Goal: Task Accomplishment & Management: Use online tool/utility

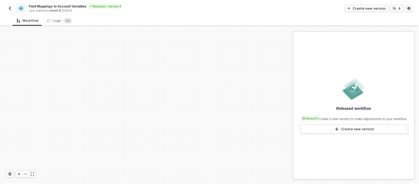
scroll to position [150, 0]
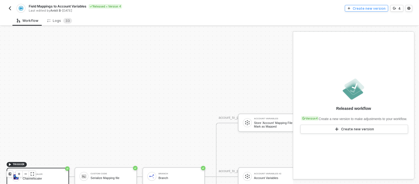
click at [359, 7] on div "Create new version" at bounding box center [369, 8] width 33 height 5
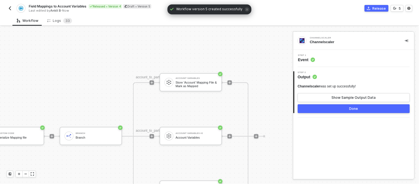
scroll to position [190, 106]
click at [186, 81] on div "Store 'Account' Mapping File & Mark as Mapped" at bounding box center [196, 84] width 41 height 7
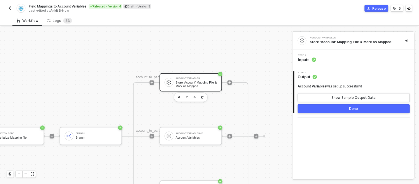
click at [311, 61] on span "Inputs" at bounding box center [307, 60] width 18 height 6
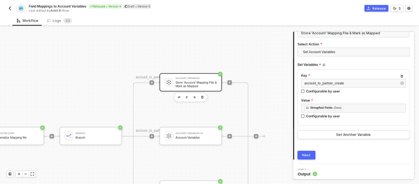
scroll to position [45, 0]
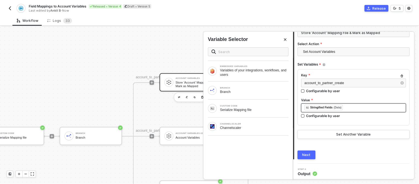
click at [348, 106] on div "﻿ ﻿ Stringified Fields (Data) ﻿" at bounding box center [354, 108] width 98 height 6
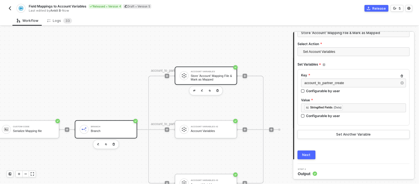
scroll to position [197, 88]
click at [109, 129] on div "Branch" at bounding box center [111, 131] width 41 height 4
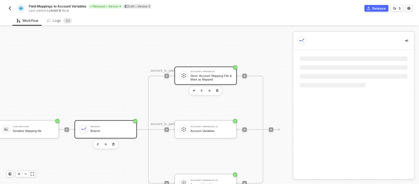
scroll to position [0, 0]
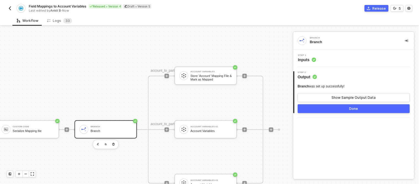
click at [312, 91] on div "Branch was set up successfully! Show Sample Output Data" at bounding box center [354, 93] width 112 height 18
click at [310, 95] on button "Show Sample Output Data" at bounding box center [354, 97] width 112 height 9
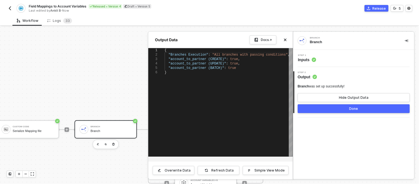
click at [109, 83] on div at bounding box center [209, 105] width 419 height 157
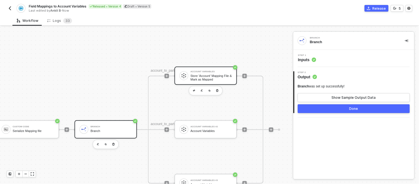
click at [206, 78] on div "Store 'Account' Mapping File & Mark as Mapped" at bounding box center [211, 77] width 41 height 7
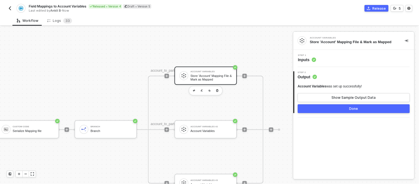
click at [330, 59] on div "Step 1 Inputs" at bounding box center [355, 58] width 120 height 8
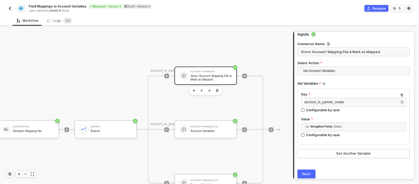
scroll to position [46, 0]
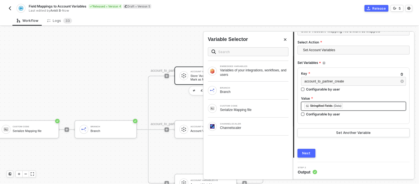
click at [346, 104] on div "﻿ ﻿ Stringified Fields (Data) ﻿" at bounding box center [354, 106] width 98 height 6
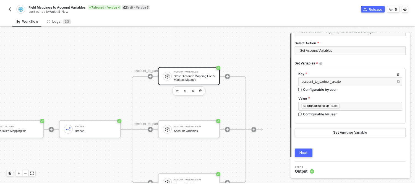
scroll to position [0, 0]
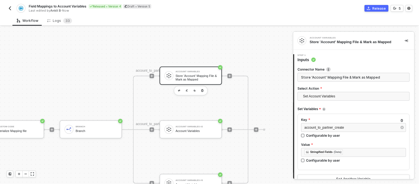
click at [266, 70] on div "TRIGGER Channelscaler Channelscaler Custom Code Serialize Mapping file Branch B…" at bounding box center [146, 105] width 293 height 157
click at [211, 32] on div "TRIGGER Channelscaler Channelscaler Custom Code Serialize Mapping file Branch B…" at bounding box center [80, 129] width 367 height 598
click at [63, 23] on sup "3 3" at bounding box center [67, 21] width 9 height 6
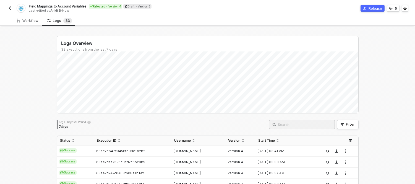
click at [11, 9] on img "button" at bounding box center [10, 8] width 4 height 4
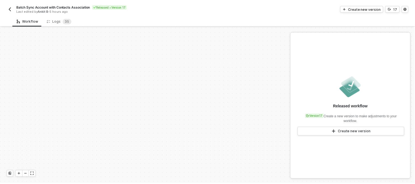
scroll to position [115, 0]
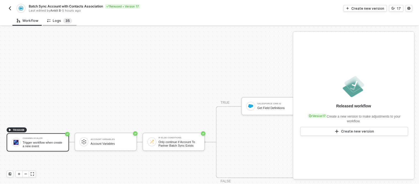
click at [66, 22] on span "3" at bounding box center [67, 21] width 2 height 4
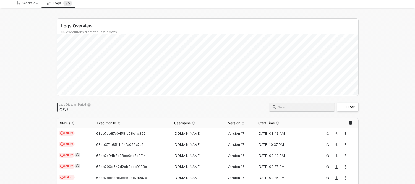
scroll to position [18, 0]
click at [206, 134] on div "[DOMAIN_NAME]" at bounding box center [195, 133] width 49 height 4
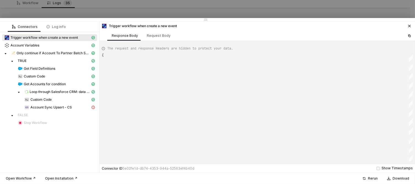
type textarea "{ "json": { "criteria": "LastModifiedDate >= [DATE]T00:00:00Z" }, "id": "72bbfd…"
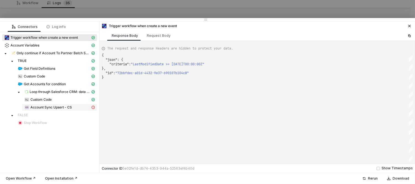
click at [49, 108] on span "Account Sync Upsert - CS" at bounding box center [50, 107] width 41 height 4
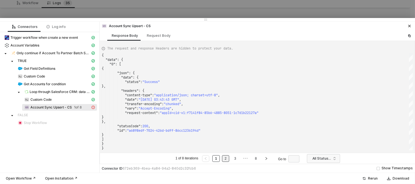
click at [222, 156] on li "2" at bounding box center [225, 158] width 7 height 7
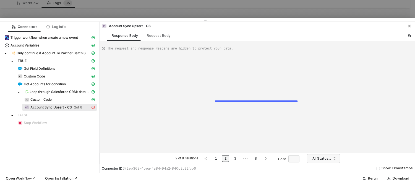
type textarea "{ "error": { "statusCode": 400, "message": "Error : {\"messages\":[\"No value f…"
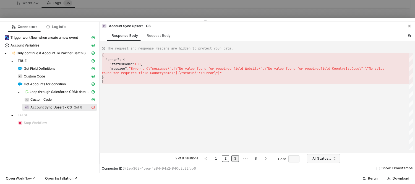
click at [235, 156] on link "3" at bounding box center [234, 158] width 5 height 6
click at [246, 159] on li "•••" at bounding box center [250, 158] width 9 height 7
click at [250, 159] on link "7" at bounding box center [250, 158] width 5 height 6
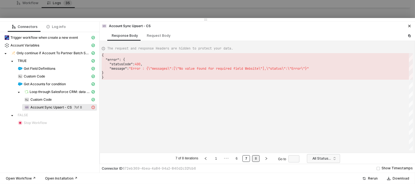
click at [259, 159] on li "8" at bounding box center [255, 158] width 7 height 7
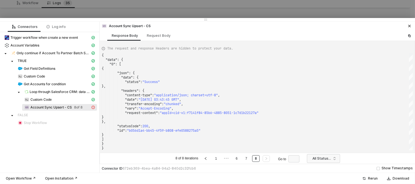
click at [48, 72] on div "Get Field Definitions" at bounding box center [49, 69] width 95 height 8
click at [36, 83] on span "Get Accounts for condition" at bounding box center [45, 84] width 42 height 4
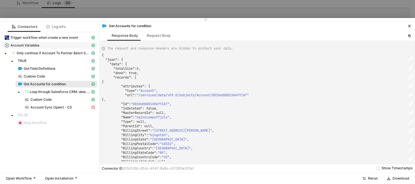
click at [29, 45] on span "Account Variables" at bounding box center [25, 45] width 29 height 4
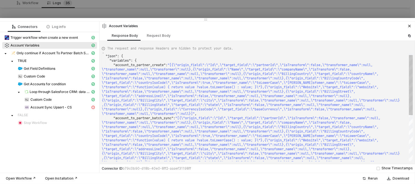
scroll to position [0, 928]
click at [216, 90] on span "transfomer_name\":null,\"transformer\":null},{\"or" at bounding box center [246, 91] width 97 height 4
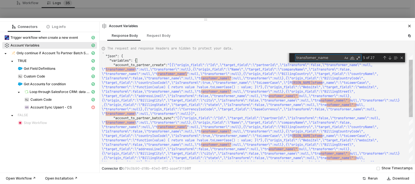
type textarea "\"transformer\":\"function(value) { return value ? value.toLowerCase() : value;…"
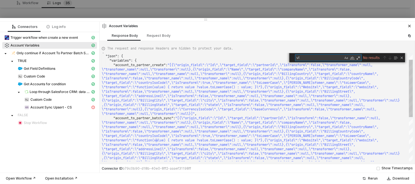
type textarea "v"
type textarea "\"target_field\":\"addressLine1\",\"isTransform\":false,\"transformer_name\":nu…"
type textarea "c"
type textarea "null,\"transfomer_name\":null,\"transformer\":null},{\"origin_field\":\"Name\",…"
type textarea "ca"
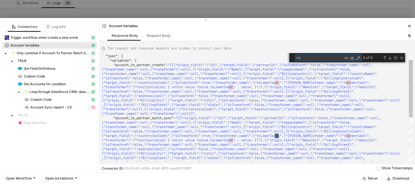
type textarea "\"target_field\":\"addressLine1\",\"isTransform\":false,\"transformer_name\":nu…"
type textarea "classification"
click at [117, 12] on div at bounding box center [207, 92] width 415 height 184
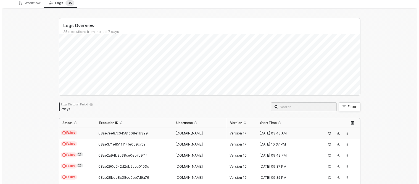
scroll to position [0, 0]
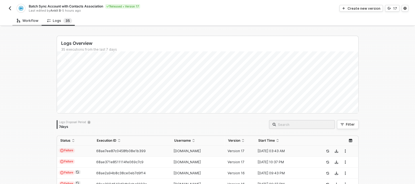
click at [27, 19] on div "Workflow" at bounding box center [28, 21] width 22 height 4
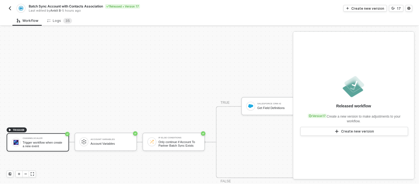
click at [11, 9] on img "button" at bounding box center [10, 8] width 4 height 4
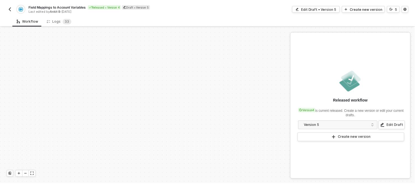
scroll to position [150, 0]
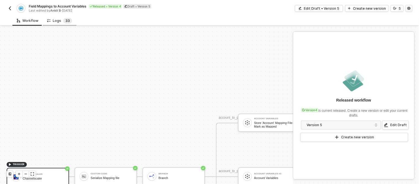
click at [63, 20] on sup "3 3" at bounding box center [67, 21] width 9 height 6
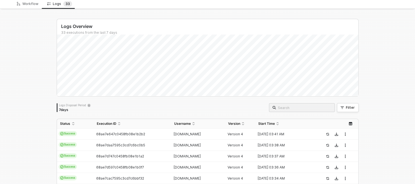
scroll to position [17, 0]
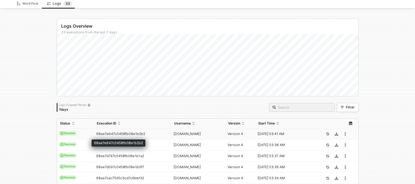
click at [134, 131] on td "68ae7e647c0458fb08e1b2b2" at bounding box center [131, 133] width 77 height 11
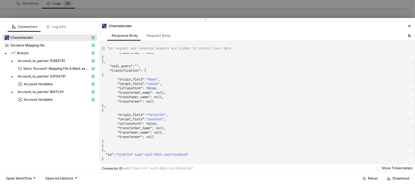
click at [142, 13] on div at bounding box center [207, 92] width 415 height 184
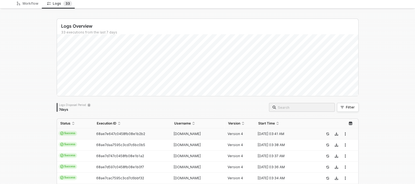
scroll to position [0, 0]
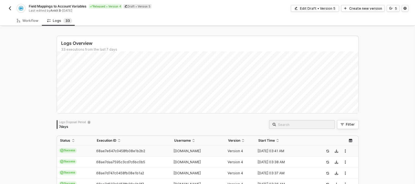
click at [11, 8] on img "button" at bounding box center [10, 8] width 4 height 4
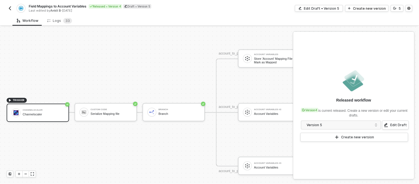
scroll to position [214, 0]
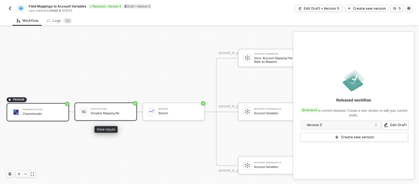
click at [107, 108] on div "Custom Code" at bounding box center [111, 109] width 41 height 2
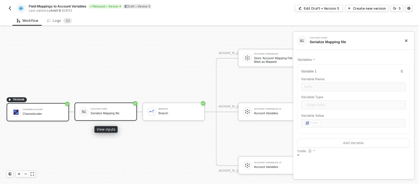
type textarea "output = { stringifiedFields: JSON.stringify(inputData.fields) } resolve(output…"
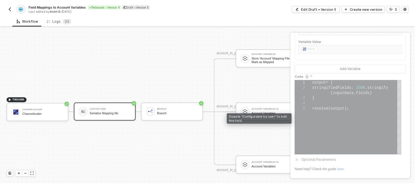
scroll to position [79, 0]
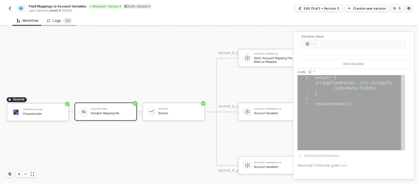
click at [57, 25] on div "Logs 3 3" at bounding box center [60, 20] width 34 height 10
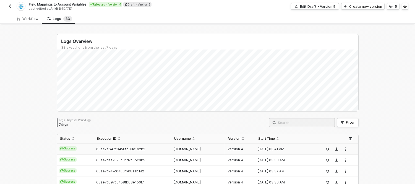
scroll to position [0, 0]
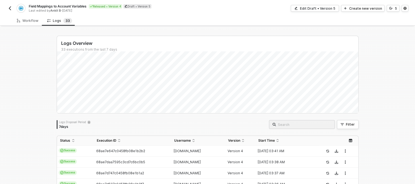
click at [10, 7] on img "button" at bounding box center [10, 8] width 4 height 4
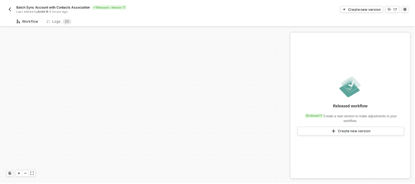
scroll to position [115, 0]
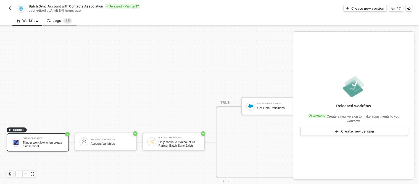
click at [59, 24] on div "Logs 3 5" at bounding box center [60, 20] width 34 height 10
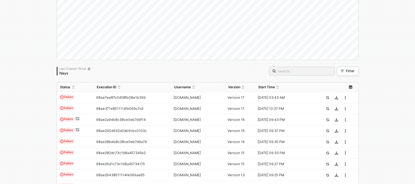
scroll to position [57, 0]
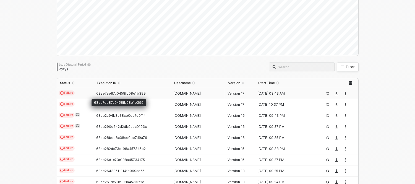
click at [127, 89] on td "68ae7ee87c0458fb08e1b399" at bounding box center [131, 93] width 77 height 11
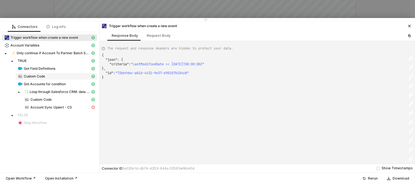
click at [50, 78] on div "Custom Code" at bounding box center [54, 76] width 73 height 5
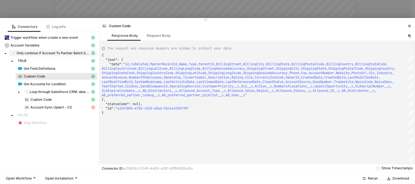
click at [32, 52] on span "Only continue if Account To Partner Batch Sync Exists" at bounding box center [54, 53] width 74 height 4
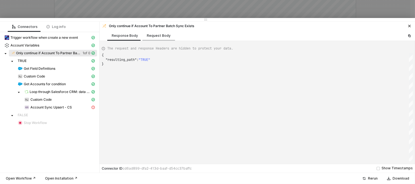
click at [156, 37] on div "Request Body" at bounding box center [159, 35] width 24 height 4
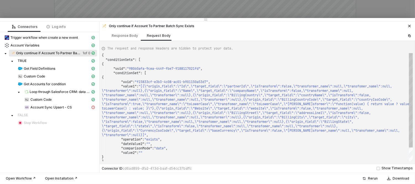
scroll to position [0, 646]
click at [202, 129] on span "ld\":\"baseCurrency\",\"isTransform\":false,\"tran" at bounding box center [255, 130] width 114 height 4
click at [212, 137] on div ""operation" : "exists" ," at bounding box center [257, 139] width 311 height 4
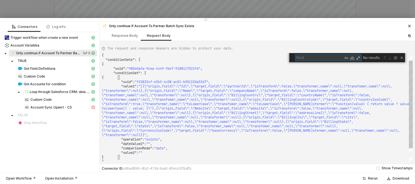
type textarea ""dateValue2": "", "comparisonMode": "date", "value2": "" } ] } ] }"
type textarea "classi"
click at [137, 2] on div at bounding box center [207, 92] width 415 height 184
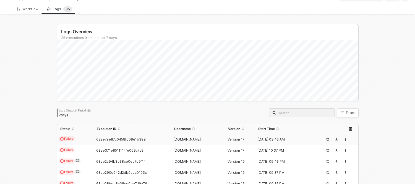
scroll to position [0, 0]
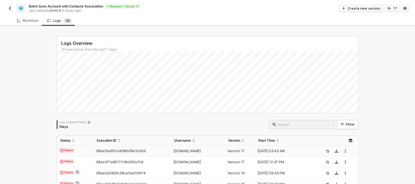
click at [14, 9] on div "Batch Sync Account with Contacts Association Released • Version 17 Last edited …" at bounding box center [107, 8] width 201 height 9
click at [9, 9] on img "button" at bounding box center [10, 8] width 4 height 4
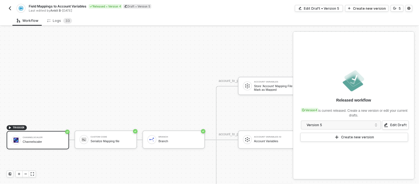
scroll to position [186, 20]
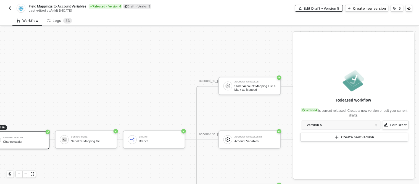
click at [325, 8] on div "Edit Draft • Version 5" at bounding box center [321, 8] width 35 height 5
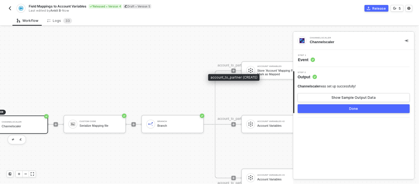
scroll to position [202, 21]
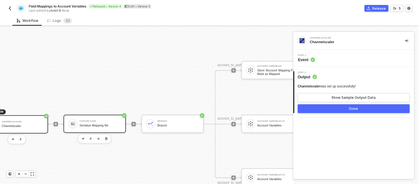
click at [108, 124] on div "Serialize Mapping file" at bounding box center [100, 126] width 41 height 4
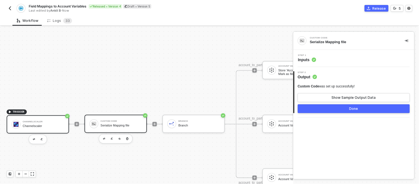
click at [40, 128] on div "Channelscaler Channelscaler" at bounding box center [43, 124] width 41 height 11
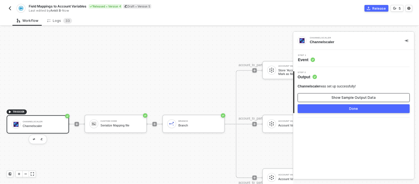
click at [317, 100] on button "Show Sample Output Data" at bounding box center [354, 97] width 112 height 9
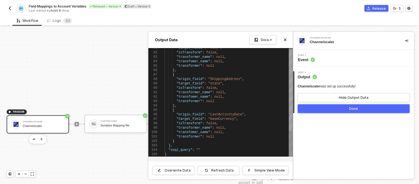
scroll to position [0, 0]
click at [211, 86] on span "false" at bounding box center [211, 88] width 10 height 4
click at [208, 148] on div ""soql_query" : """ at bounding box center [229, 150] width 128 height 4
click at [205, 149] on div ""soql_query" : """ at bounding box center [229, 150] width 128 height 4
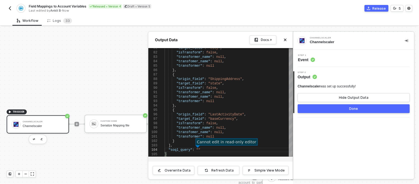
click at [180, 175] on div "Overwrite Data Refresh Data Simple View Mode" at bounding box center [220, 170] width 145 height 18
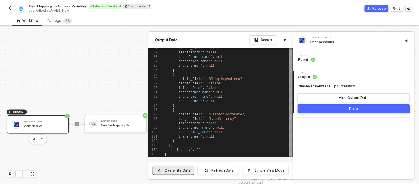
click at [185, 169] on div "Overwrite Data" at bounding box center [178, 170] width 26 height 4
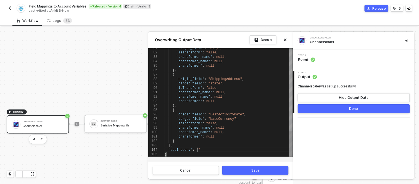
click at [198, 151] on div ""soql_query" : """ at bounding box center [229, 150] width 128 height 4
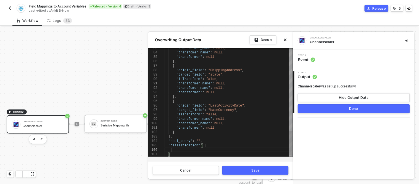
scroll to position [22, 7]
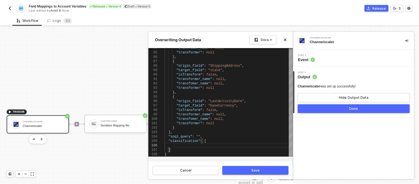
click at [241, 168] on button "Save" at bounding box center [256, 170] width 66 height 9
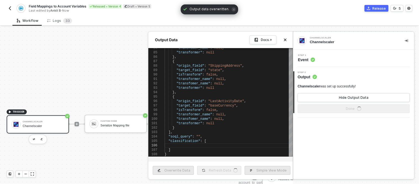
type textarea "{ "origin_object": "sf.Account", "target_object": "cs.Partner", "workflow_id": …"
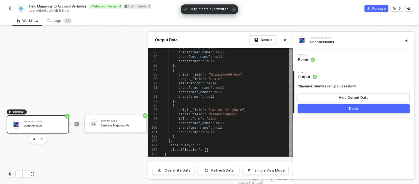
click at [326, 109] on button "Done" at bounding box center [354, 108] width 112 height 9
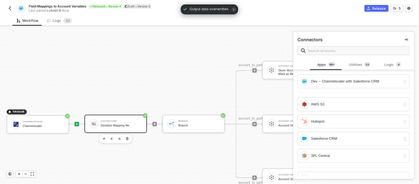
click at [120, 121] on div "Custom Code" at bounding box center [121, 121] width 41 height 2
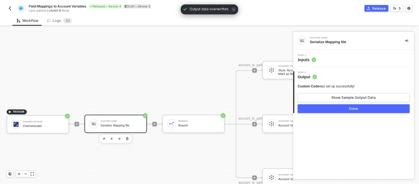
click at [159, 122] on div at bounding box center [155, 124] width 74 height 43
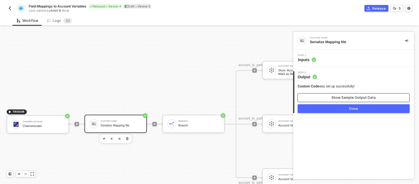
click at [318, 96] on button "Show Sample Output Data" at bounding box center [354, 97] width 112 height 9
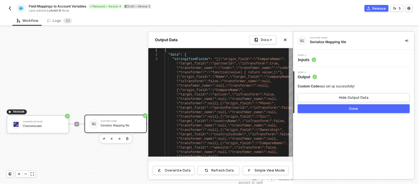
click at [113, 73] on div at bounding box center [209, 105] width 419 height 157
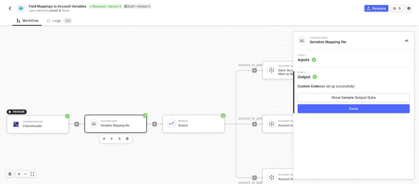
click at [114, 120] on div "Custom Code" at bounding box center [121, 121] width 41 height 2
click at [321, 56] on div "Step 1 Inputs" at bounding box center [355, 58] width 120 height 8
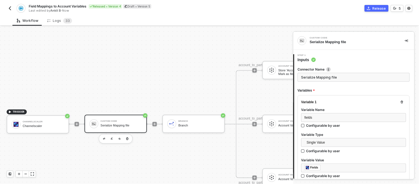
type textarea "output = { stringifiedFields: JSON.stringify(inputData.fields) } resolve(output…"
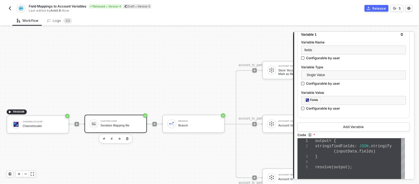
scroll to position [68, 0]
click at [328, 125] on button "Add Variable" at bounding box center [354, 126] width 112 height 9
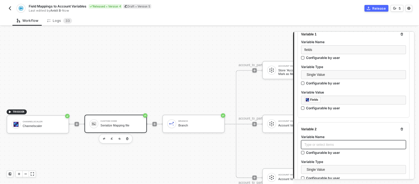
click at [321, 140] on div "Type or select items ﻿" at bounding box center [354, 144] width 105 height 9
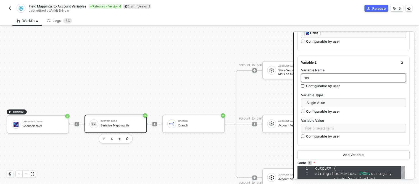
scroll to position [135, 0]
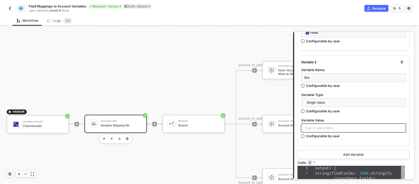
click at [312, 126] on div "Type or select items ﻿" at bounding box center [354, 127] width 98 height 5
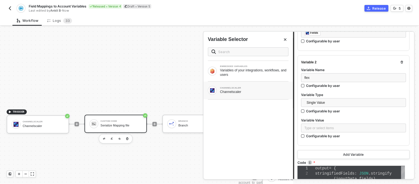
click at [255, 90] on div "Channelscaler" at bounding box center [254, 92] width 69 height 4
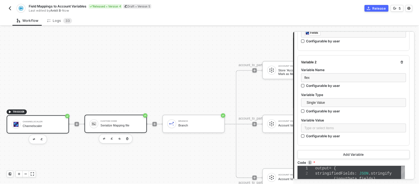
click at [45, 126] on div "Channelscaler" at bounding box center [43, 126] width 41 height 4
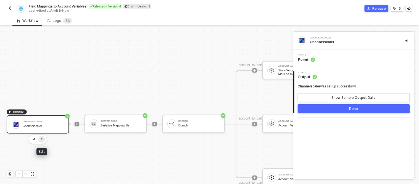
click at [40, 140] on button "button" at bounding box center [41, 139] width 7 height 7
click at [320, 59] on div "Step 1 Event" at bounding box center [355, 58] width 120 height 8
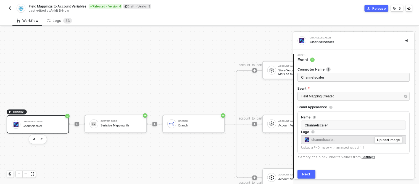
scroll to position [21, 0]
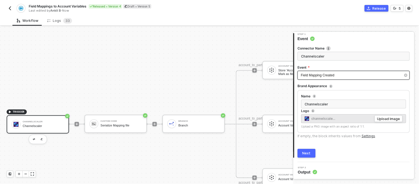
click at [346, 75] on div "Field Mapping Created" at bounding box center [351, 75] width 100 height 5
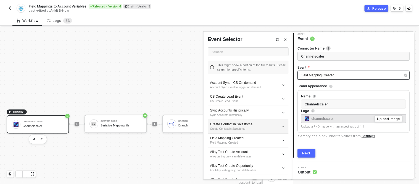
scroll to position [27, 0]
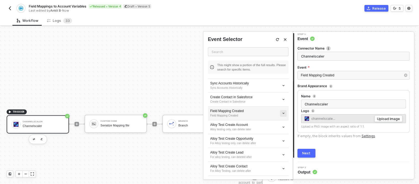
click at [280, 61] on button "button" at bounding box center [283, 58] width 7 height 7
click at [253, 123] on span "Edit" at bounding box center [259, 123] width 36 height 5
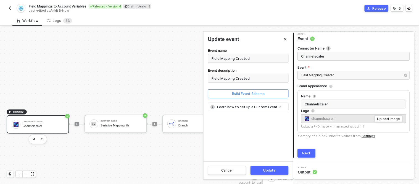
click at [228, 92] on button "Build Event Schema" at bounding box center [248, 93] width 81 height 9
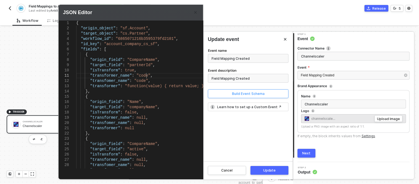
scroll to position [0, 0]
click at [148, 74] on div ""transformer_name" : "code" ," at bounding box center [150, 75] width 148 height 5
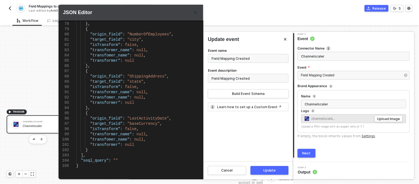
click at [120, 158] on div ""soql_query" : """ at bounding box center [150, 160] width 148 height 5
click at [119, 159] on div ""soql_query" : """ at bounding box center [150, 160] width 148 height 5
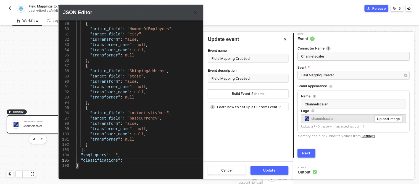
scroll to position [21, 46]
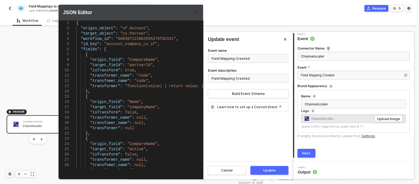
click at [148, 62] on div ""target_field" : "partnerId" ," at bounding box center [150, 64] width 148 height 5
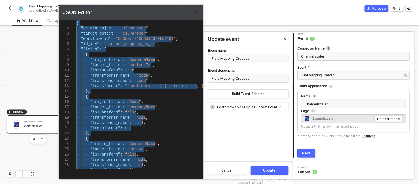
paste textarea "{ "origin_field": "ParentId", "target_field": "asdsdsd", "isTransform": false, …"
type textarea "{ "origin_field": "ParentId", "target_field": "asdsdsd", "isTransform": false, …"
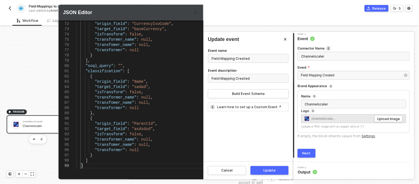
click at [262, 171] on button "Update" at bounding box center [270, 170] width 38 height 9
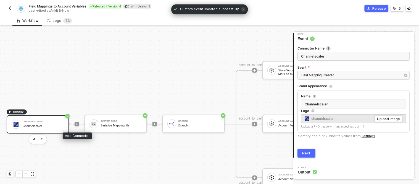
click at [57, 126] on div "Channelscaler" at bounding box center [43, 126] width 41 height 4
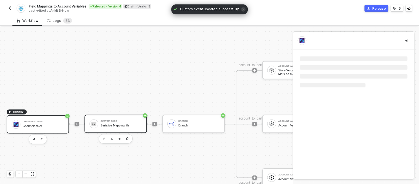
scroll to position [0, 0]
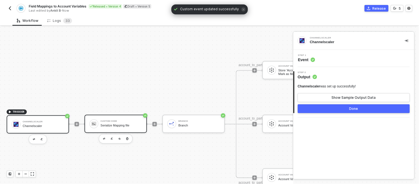
click at [120, 121] on div "Custom Code" at bounding box center [121, 121] width 41 height 2
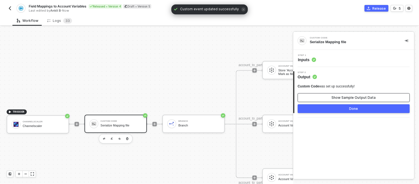
click at [335, 97] on div "Show Sample Output Data" at bounding box center [354, 97] width 44 height 4
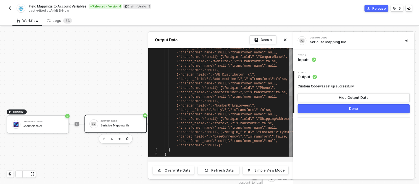
type textarea "\"transformer_name\":null,\"transfomer_name\":null,\"transformer\":null},{\"ori…"
click at [240, 105] on span "{\"origin_field\":\"NumberOfEmployees\"," at bounding box center [217, 106] width 80 height 4
type textarea "classifi"
click at [108, 126] on div at bounding box center [209, 105] width 419 height 157
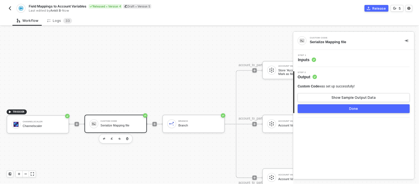
click at [108, 126] on div "Serialize Mapping file" at bounding box center [121, 126] width 41 height 4
click at [324, 95] on button "Show Sample Output Data" at bounding box center [354, 97] width 112 height 9
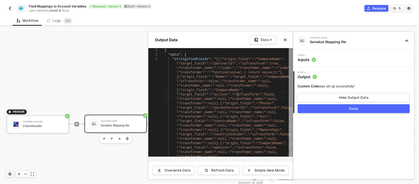
type textarea "{ "data": { "stringifiedFields": "[{\"origin_field\":\"CompareName\",\"target_f…"
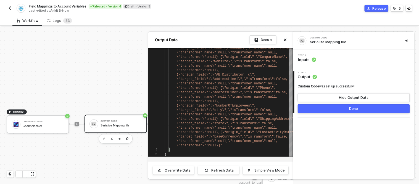
drag, startPoint x: 328, startPoint y: 112, endPoint x: 329, endPoint y: 109, distance: 3.0
click at [329, 109] on button "Done" at bounding box center [354, 108] width 112 height 9
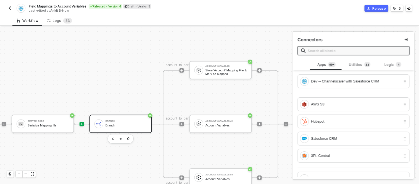
scroll to position [202, 85]
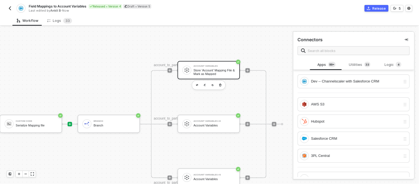
click at [205, 69] on div "Store 'Account' Mapping File & Mark as Mapped" at bounding box center [214, 72] width 41 height 7
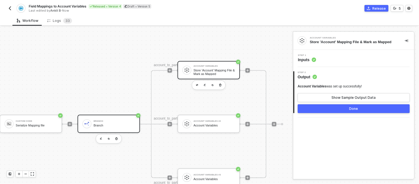
click at [101, 125] on div "Branch" at bounding box center [114, 126] width 41 height 4
click at [201, 69] on div "Store 'Account' Mapping File & Mark as Mapped" at bounding box center [214, 72] width 41 height 7
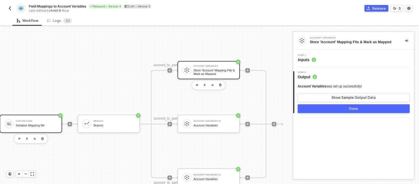
click at [34, 127] on div "Serialize Mapping file" at bounding box center [36, 126] width 41 height 4
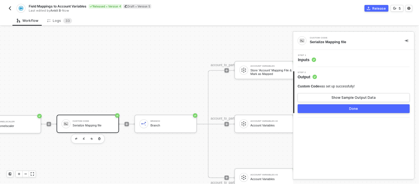
scroll to position [202, 27]
click at [322, 55] on div "Step 1 Inputs" at bounding box center [355, 58] width 120 height 8
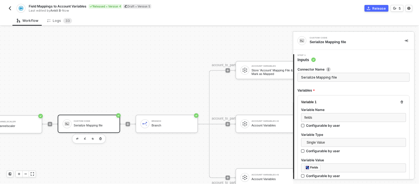
type textarea "output = { stringifiedFields: JSON.stringify(inputData.fields) } resolve(output…"
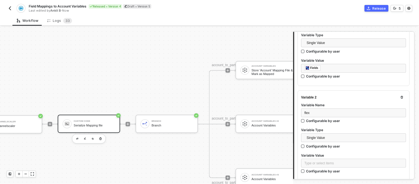
scroll to position [100, 0]
click at [319, 160] on div "Type or select items ﻿" at bounding box center [354, 162] width 98 height 5
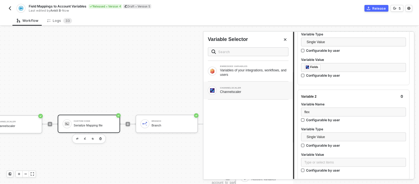
click at [244, 93] on div "Channelscaler" at bounding box center [254, 92] width 69 height 4
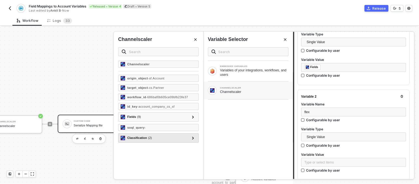
click at [158, 140] on div "Classification ( 2 )" at bounding box center [155, 138] width 69 height 7
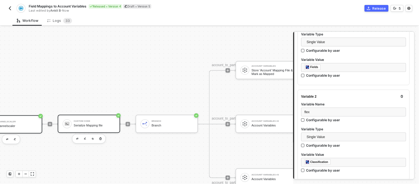
scroll to position [188, 0]
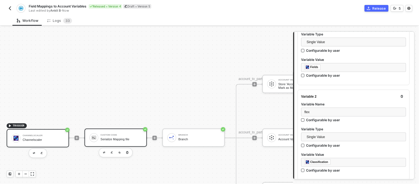
click at [41, 138] on div "Channelscaler" at bounding box center [43, 140] width 41 height 4
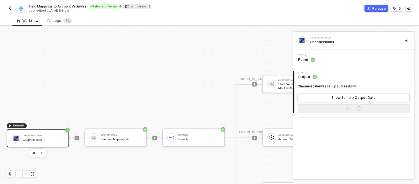
scroll to position [0, 0]
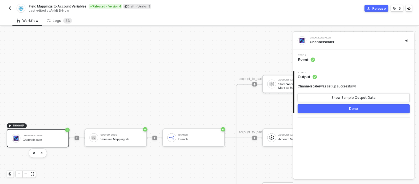
click at [338, 63] on div "Step 1 Event" at bounding box center [354, 58] width 121 height 17
click at [319, 56] on div "Step 1 Event" at bounding box center [355, 58] width 120 height 8
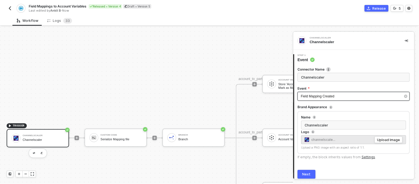
click at [327, 95] on span "Field Mapping Created" at bounding box center [317, 96] width 33 height 4
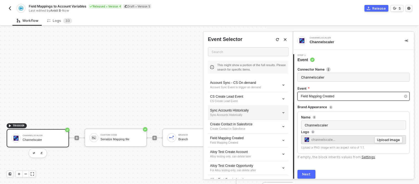
scroll to position [24, 0]
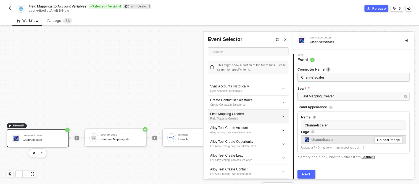
click at [247, 115] on div "Field Mapping Created" at bounding box center [248, 114] width 76 height 5
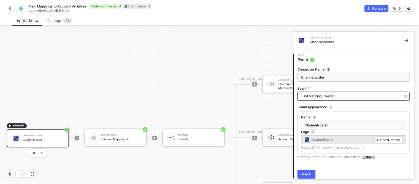
click at [338, 98] on div "Field Mapping Created" at bounding box center [354, 96] width 112 height 9
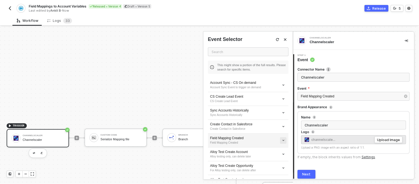
click at [282, 87] on icon "icon-arrow-down-small" at bounding box center [283, 84] width 3 height 3
click at [244, 151] on span "Edit" at bounding box center [259, 150] width 36 height 5
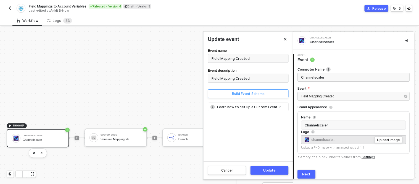
click at [238, 94] on div "Build Event Schema" at bounding box center [248, 93] width 33 height 4
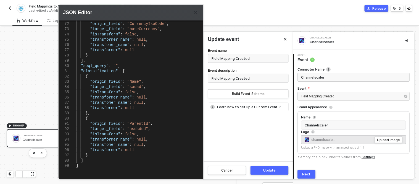
click at [94, 71] on span ""classification"" at bounding box center [99, 71] width 37 height 4
type textarea ""soql_query": "", "classification": [ { "origin_field": "Name", "target_field":…"
click at [279, 171] on button "Update" at bounding box center [270, 170] width 38 height 9
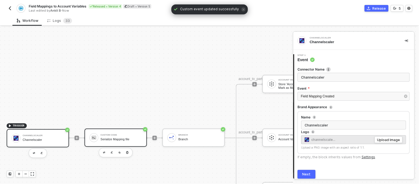
click at [119, 140] on div "Serialize Mapping file" at bounding box center [121, 140] width 41 height 4
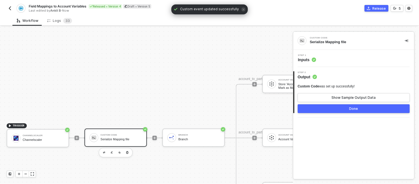
click at [313, 58] on circle at bounding box center [314, 59] width 4 height 4
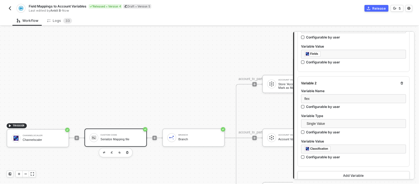
scroll to position [115, 0]
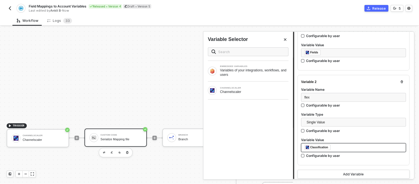
click at [334, 145] on div "﻿ ﻿ Classification ﻿" at bounding box center [354, 148] width 98 height 6
click at [331, 147] on div "﻿ ﻿ Classification ﻿" at bounding box center [354, 148] width 98 height 6
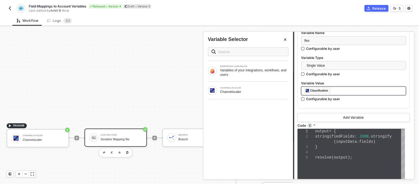
scroll to position [172, 0]
click at [352, 147] on div "}" at bounding box center [361, 146] width 90 height 5
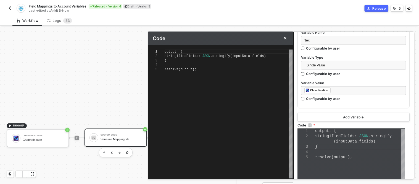
scroll to position [0, 28]
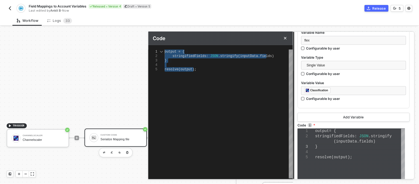
drag, startPoint x: 212, startPoint y: 78, endPoint x: 162, endPoint y: 49, distance: 57.9
click at [162, 49] on div "1 2 3 4 5 output · = · { ···· stringifiedFields : · JSON . stringify ( inputDat…" at bounding box center [220, 113] width 145 height 129
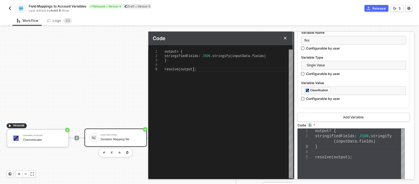
click at [209, 83] on div "output = { stringifiedFields : JSON . stringify ( inputData . fields ) } resolv…" at bounding box center [229, 113] width 128 height 129
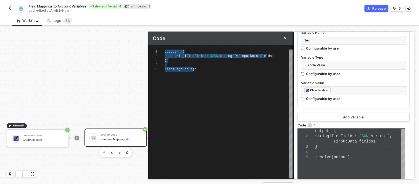
paste textarea "stringifiedFields: JSON.stringify(fields), };"
type textarea "const fields = (inputData && inputData.fields) ? inputData.fields : {}; const c…"
type textarea "stringifiedFields: JSON.stringify(fields), }; resolve(output);"
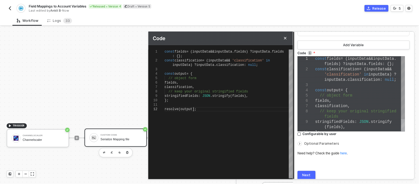
scroll to position [245, 0]
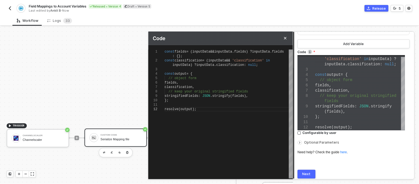
click at [308, 174] on div "Next" at bounding box center [307, 174] width 8 height 4
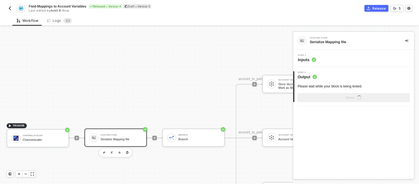
scroll to position [0, 0]
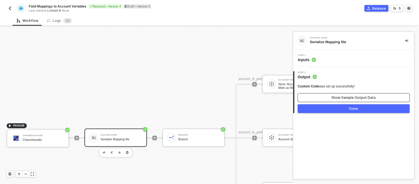
click at [350, 95] on button "Show Sample Output Data" at bounding box center [354, 97] width 112 height 9
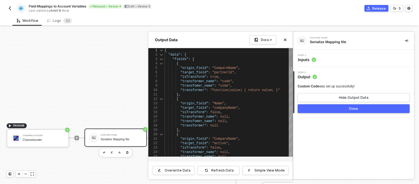
click at [161, 58] on div at bounding box center [161, 59] width 7 height 4
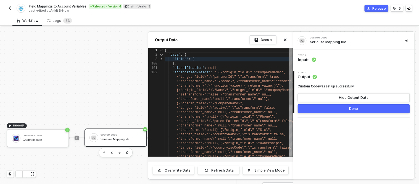
click at [162, 58] on div at bounding box center [161, 59] width 7 height 4
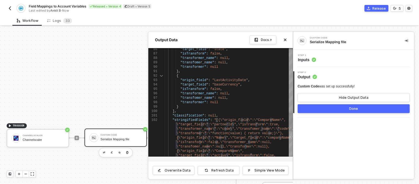
click at [227, 106] on div "}" at bounding box center [229, 106] width 128 height 4
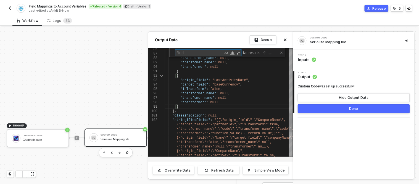
type textarea ""classification": null, "stringifiedFields": "[{\"origin_field\":\"CompareName\…"
type textarea "v"
type textarea "class"
type textarea "}, { "origin_field": "LastActivityDate", "target_field": "baseCurrency", "isTra…"
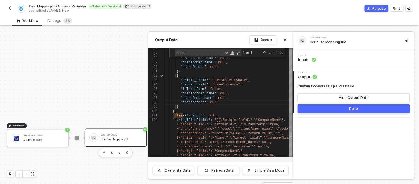
scroll to position [0, 78]
click at [220, 103] on div ""transformer" : null" at bounding box center [229, 102] width 128 height 4
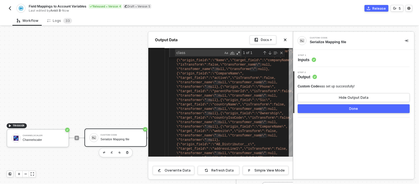
click at [320, 62] on div "Step 1 Inputs" at bounding box center [354, 58] width 121 height 17
click at [321, 60] on div "Step 1 Inputs" at bounding box center [355, 58] width 120 height 8
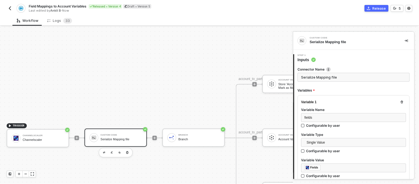
type textarea "const fields = (inputData && inputData.fields) ? inputData.fields : {}; const c…"
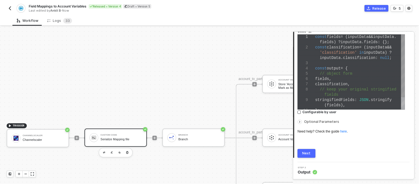
scroll to position [0, 0]
click at [336, 80] on div "fields ," at bounding box center [361, 79] width 90 height 5
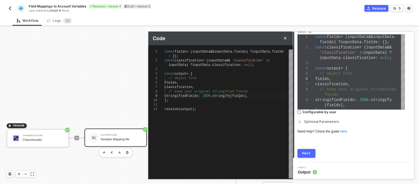
click at [239, 96] on span "fields" at bounding box center [238, 96] width 12 height 4
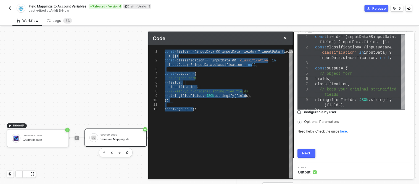
paste textarea "(inputData ?? {}, 'classification') ? inputData.classification : null; const ou…"
type textarea "(inputData ?? {}, 'classification') ? inputData.classification : null; const ou…"
type textarea "let fields = {}; try { fields = typeof inputData?.fields === 'string' ? JSON.pa…"
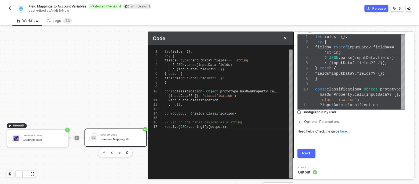
click at [303, 153] on div "Next" at bounding box center [307, 153] width 8 height 4
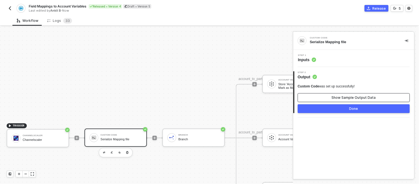
click at [342, 97] on div "Show Sample Output Data" at bounding box center [354, 97] width 44 height 4
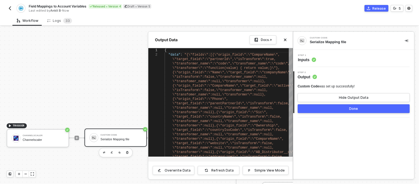
click at [329, 107] on button "Done" at bounding box center [354, 108] width 112 height 9
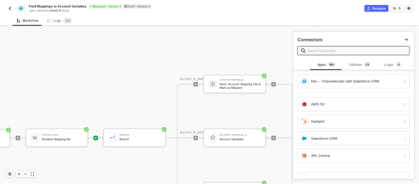
scroll to position [188, 63]
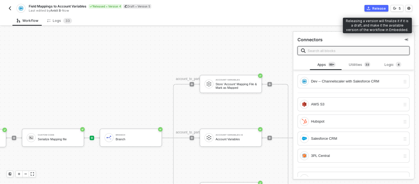
click at [373, 7] on button "Release" at bounding box center [377, 8] width 24 height 7
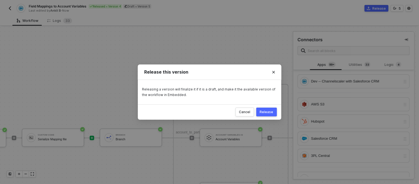
click at [264, 108] on button "Release" at bounding box center [267, 112] width 21 height 9
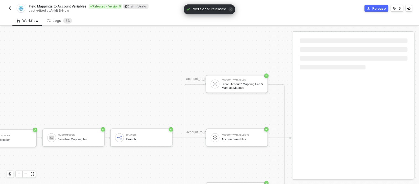
scroll to position [188, 36]
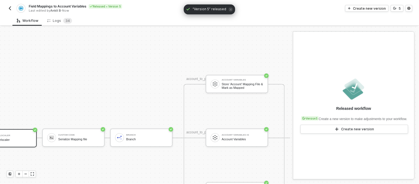
click at [142, 46] on div "TRIGGER Channelscaler Channelscaler Custom Code Serialize Mapping file Branch B…" at bounding box center [129, 138] width 323 height 598
